Goal: Navigation & Orientation: Find specific page/section

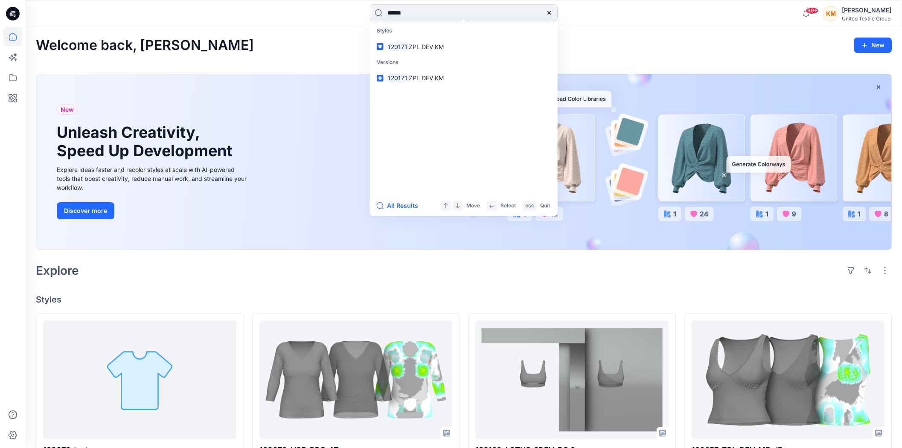
scroll to position [237, 0]
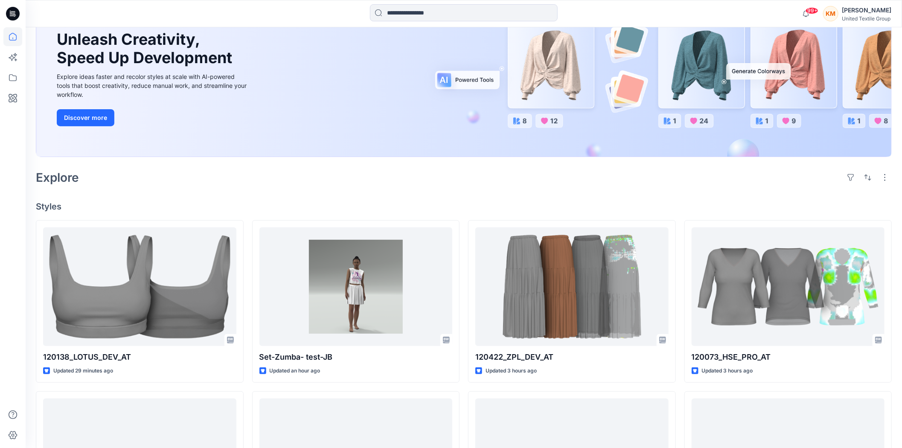
scroll to position [95, 0]
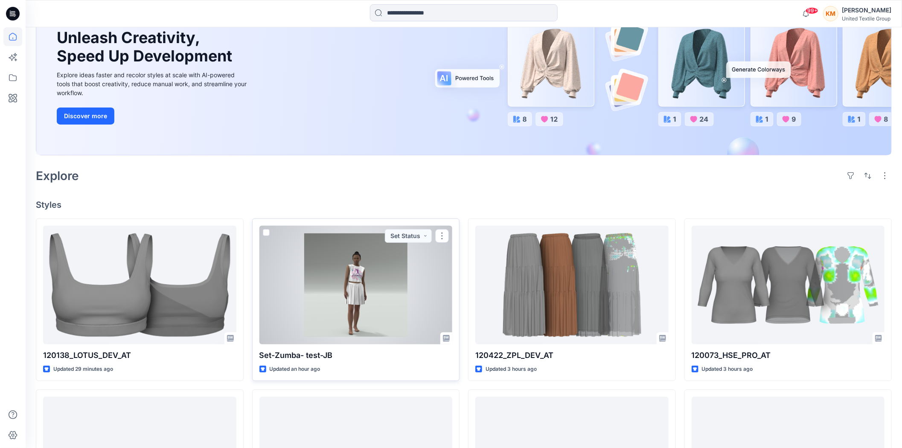
click at [345, 307] on div at bounding box center [355, 285] width 193 height 119
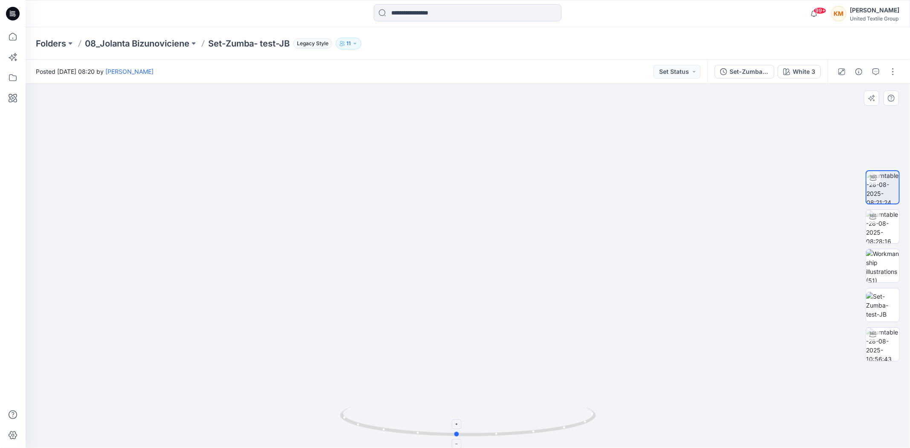
drag, startPoint x: 515, startPoint y: 437, endPoint x: 504, endPoint y: 428, distance: 14.6
click at [504, 428] on icon at bounding box center [469, 422] width 258 height 32
click at [13, 41] on icon at bounding box center [12, 36] width 19 height 19
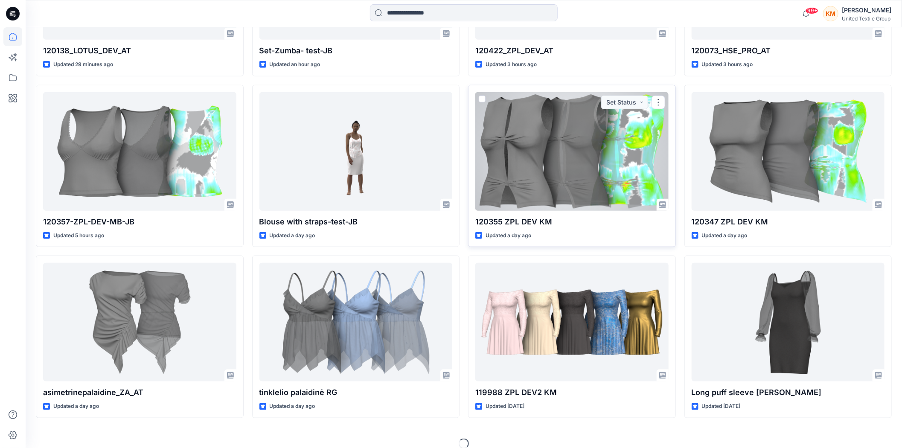
scroll to position [410, 0]
